Goal: Find specific page/section: Find specific page/section

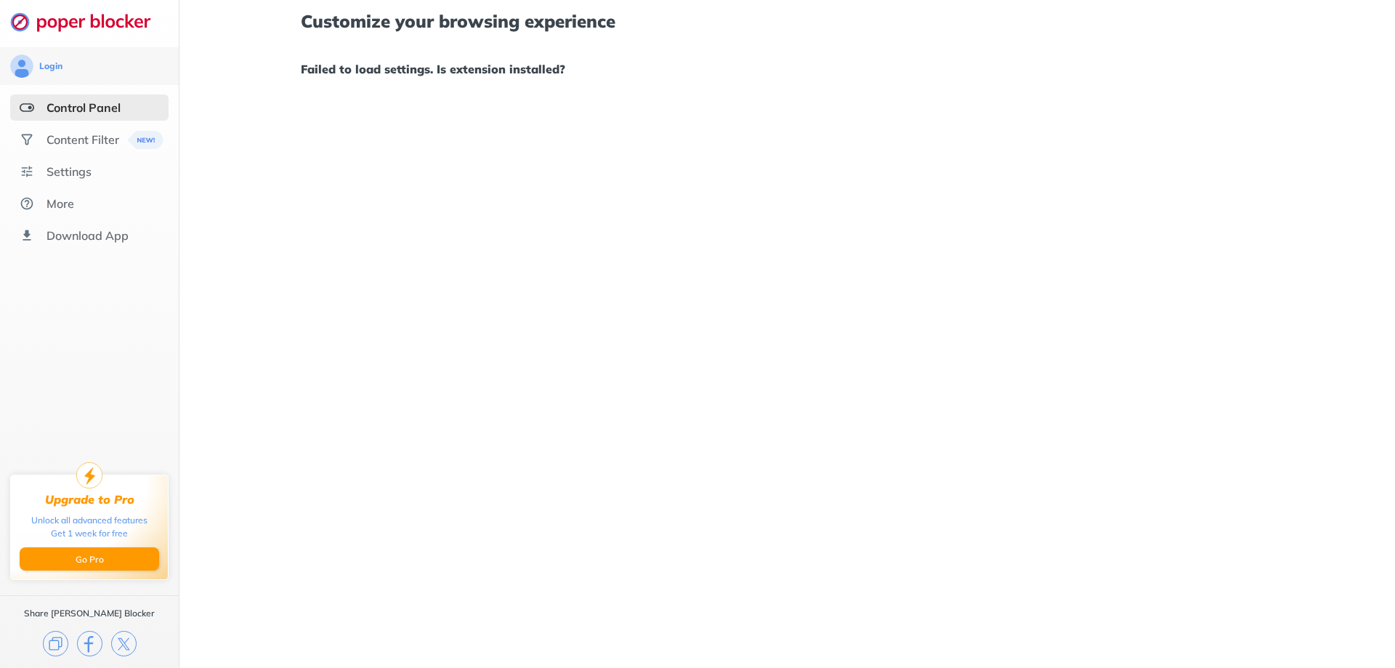
click at [381, 69] on h1 "Failed to load settings. Is extension installed?" at bounding box center [787, 69] width 972 height 19
click at [60, 104] on div "Control Panel" at bounding box center [83, 107] width 74 height 15
click at [507, 70] on h1 "Failed to load settings. Is extension installed?" at bounding box center [787, 69] width 972 height 19
click at [65, 142] on div "Content Filter" at bounding box center [82, 139] width 73 height 15
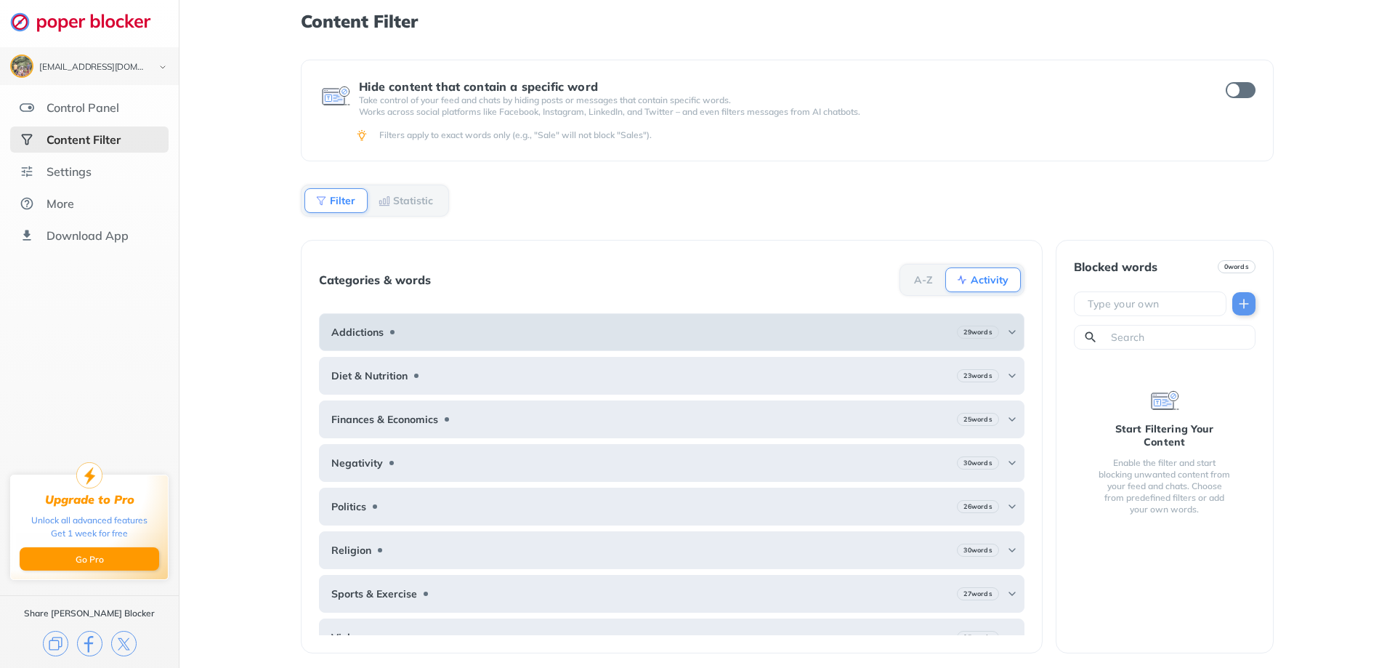
click at [1006, 328] on img at bounding box center [1012, 332] width 12 height 12
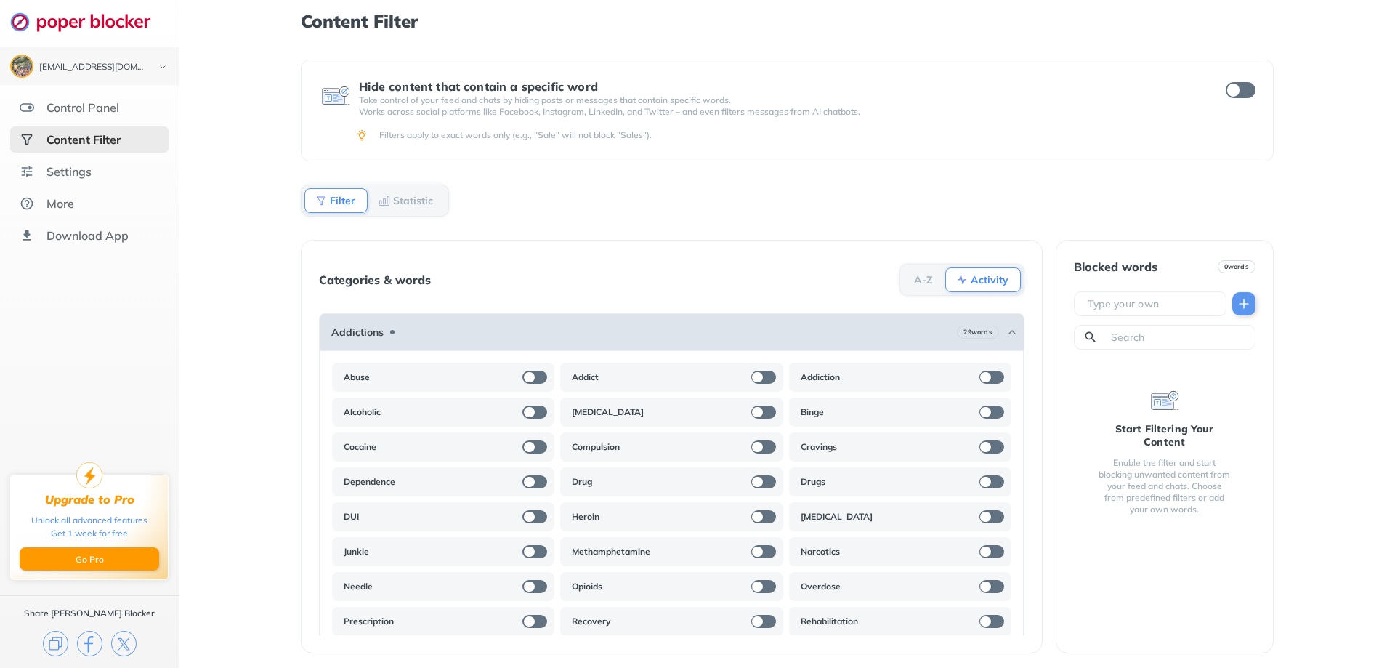
click at [1006, 328] on img at bounding box center [1012, 332] width 12 height 12
